Goal: Check status: Check status

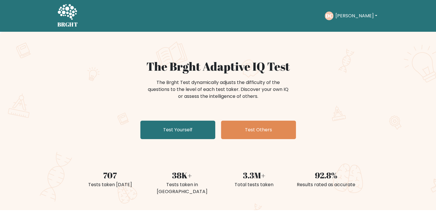
click at [350, 18] on button "[PERSON_NAME]" at bounding box center [355, 15] width 45 height 7
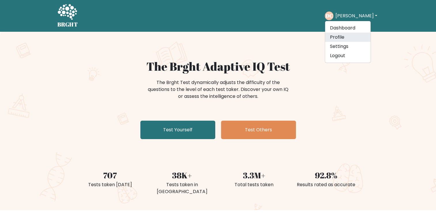
click at [346, 34] on link "Profile" at bounding box center [348, 37] width 46 height 9
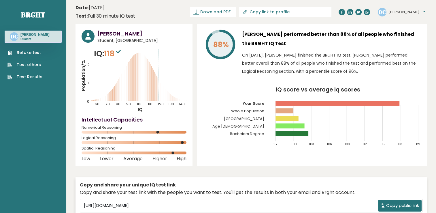
drag, startPoint x: 0, startPoint y: 0, endPoint x: 186, endPoint y: 78, distance: 201.2
click at [206, 81] on div "88% [PERSON_NAME] performed better than 88% of all people who finished the BRGH…" at bounding box center [312, 94] width 230 height 141
drag, startPoint x: 112, startPoint y: 52, endPoint x: 115, endPoint y: 52, distance: 3.8
click at [115, 52] on span "118" at bounding box center [113, 53] width 18 height 11
drag, startPoint x: 115, startPoint y: 52, endPoint x: 148, endPoint y: 86, distance: 46.9
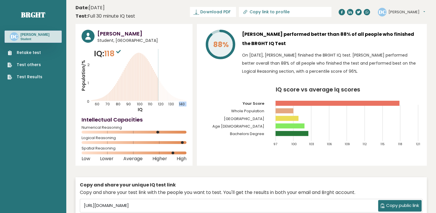
click at [148, 86] on icon "Population/% IQ 0 1 2 60 70 80 90 100 110 120 130 140" at bounding box center [134, 80] width 105 height 65
drag, startPoint x: 148, startPoint y: 86, endPoint x: 160, endPoint y: 99, distance: 18.4
click at [160, 99] on icon "Population/% IQ 0 1 2 60 70 80 90 100 110 120 130 140" at bounding box center [134, 80] width 105 height 65
click at [159, 101] on icon "Population/% IQ 0 1 2 60 70 80 90 100 110 120 130 140" at bounding box center [134, 80] width 105 height 65
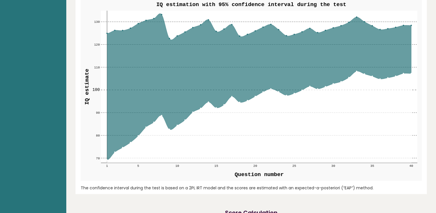
scroll to position [692, 0]
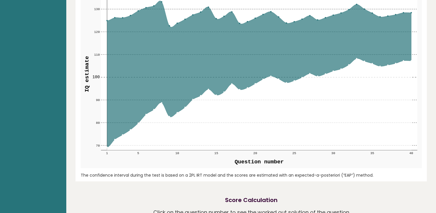
click at [107, 147] on circle at bounding box center [106, 146] width 1 height 1
drag, startPoint x: 134, startPoint y: 124, endPoint x: 141, endPoint y: 123, distance: 7.1
click at [134, 124] on icon at bounding box center [259, 74] width 304 height 146
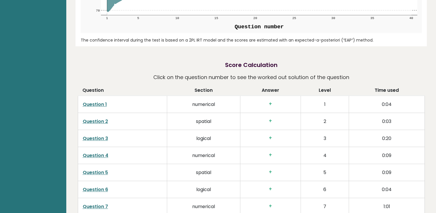
scroll to position [836, 0]
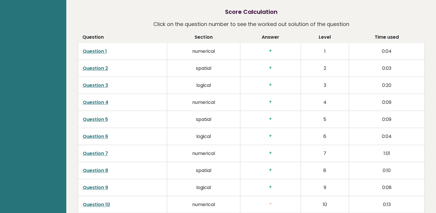
drag, startPoint x: 37, startPoint y: 73, endPoint x: 42, endPoint y: 97, distance: 24.7
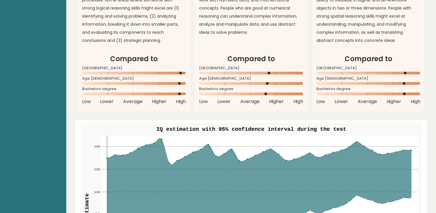
drag, startPoint x: 50, startPoint y: 103, endPoint x: 48, endPoint y: 47, distance: 55.4
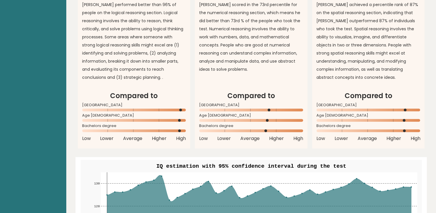
drag, startPoint x: 48, startPoint y: 75, endPoint x: 50, endPoint y: 63, distance: 11.9
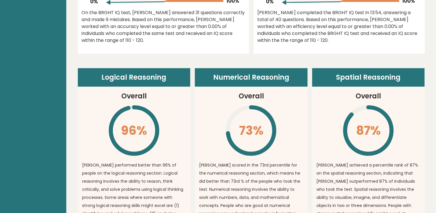
drag, startPoint x: 49, startPoint y: 71, endPoint x: 43, endPoint y: 33, distance: 38.3
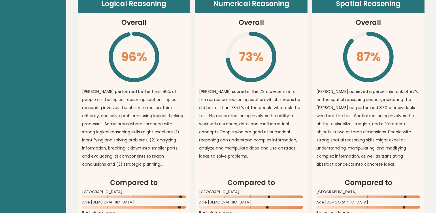
scroll to position [467, 0]
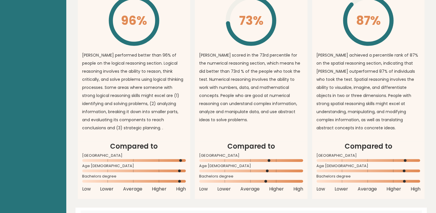
drag, startPoint x: 45, startPoint y: 56, endPoint x: 34, endPoint y: 58, distance: 11.1
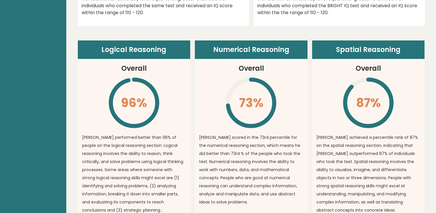
scroll to position [384, 0]
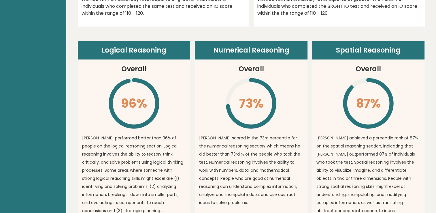
drag, startPoint x: 40, startPoint y: 62, endPoint x: 33, endPoint y: 39, distance: 23.7
drag, startPoint x: 33, startPoint y: 39, endPoint x: 31, endPoint y: 47, distance: 8.2
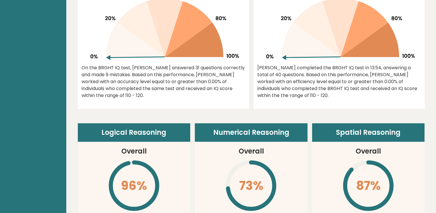
scroll to position [298, 0]
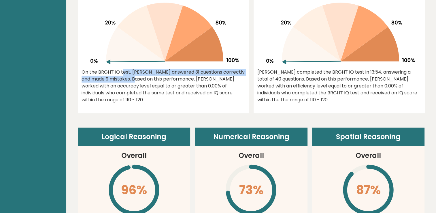
drag, startPoint x: 78, startPoint y: 71, endPoint x: 105, endPoint y: 77, distance: 28.3
click at [105, 77] on div "0.00% On the BRGHT IQ test, [PERSON_NAME] answered 31 questions correctly and m…" at bounding box center [163, 43] width 171 height 139
click at [104, 76] on div "On the BRGHT IQ test, [PERSON_NAME] answered 31 questions correctly and made 9 …" at bounding box center [164, 86] width 164 height 35
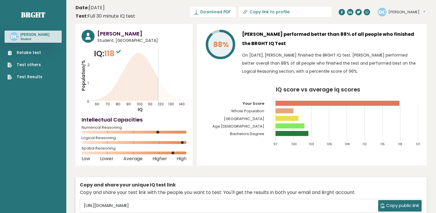
scroll to position [0, 0]
click at [37, 77] on link "Test Results" at bounding box center [24, 77] width 35 height 6
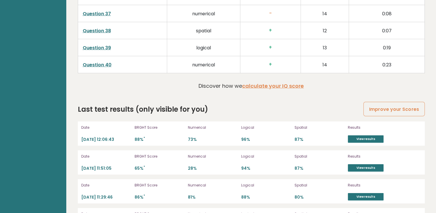
scroll to position [1527, 0]
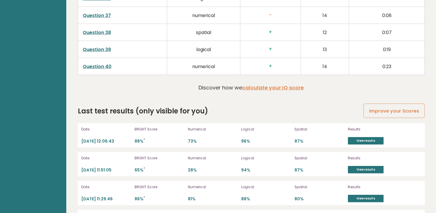
drag, startPoint x: 47, startPoint y: 94, endPoint x: 42, endPoint y: 80, distance: 14.7
drag, startPoint x: 42, startPoint y: 80, endPoint x: 38, endPoint y: 82, distance: 4.4
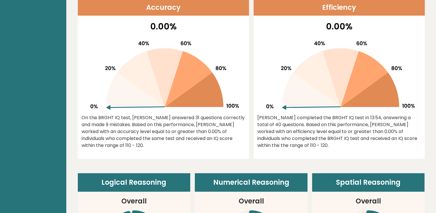
scroll to position [72, 0]
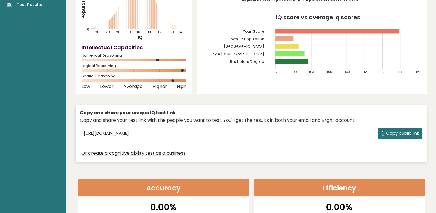
drag, startPoint x: 40, startPoint y: 78, endPoint x: 6, endPoint y: -7, distance: 91.8
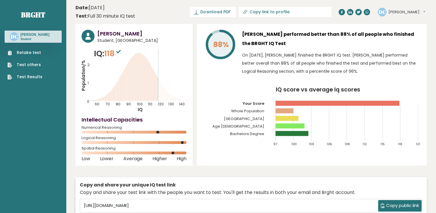
click at [260, 103] on tspan "Your Score" at bounding box center [253, 103] width 22 height 5
